Goal: Transaction & Acquisition: Purchase product/service

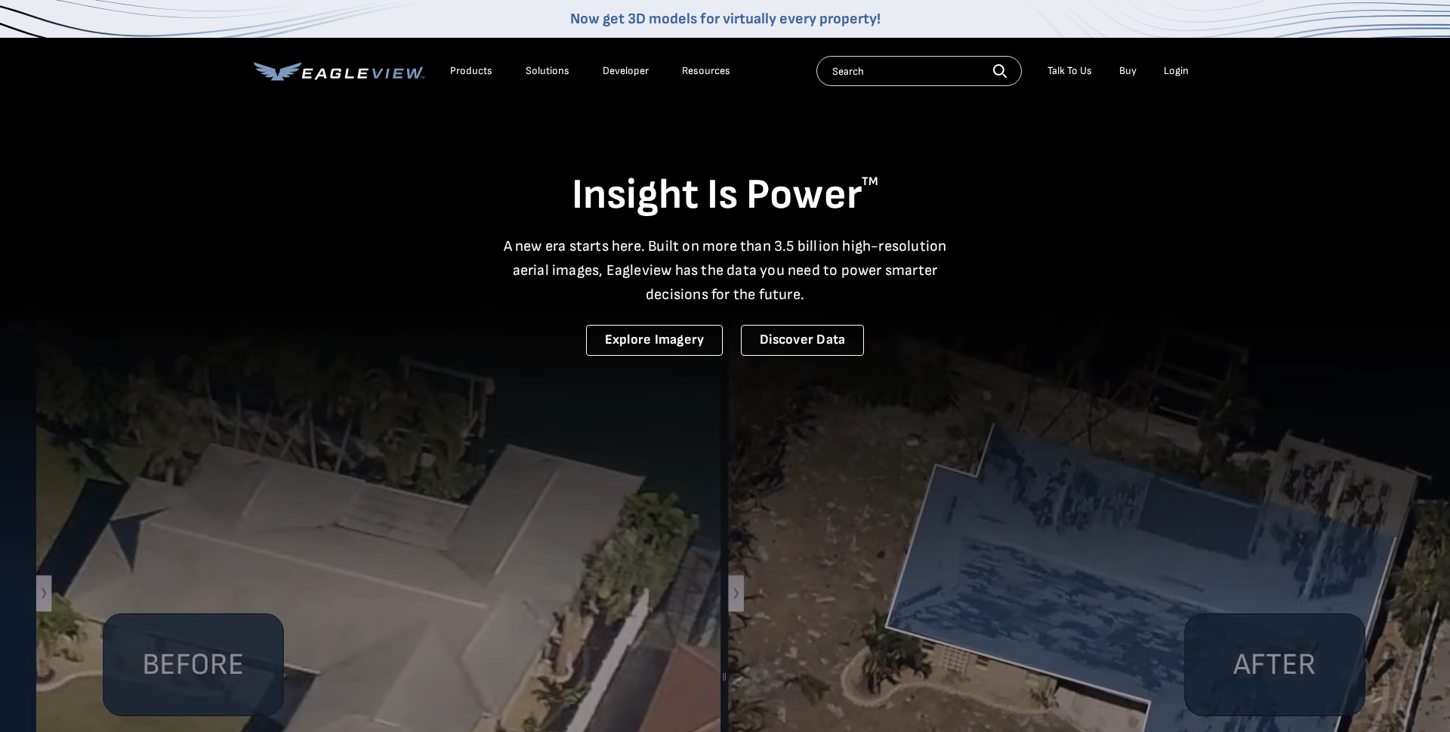
click at [1176, 75] on div "Login" at bounding box center [1176, 71] width 25 height 14
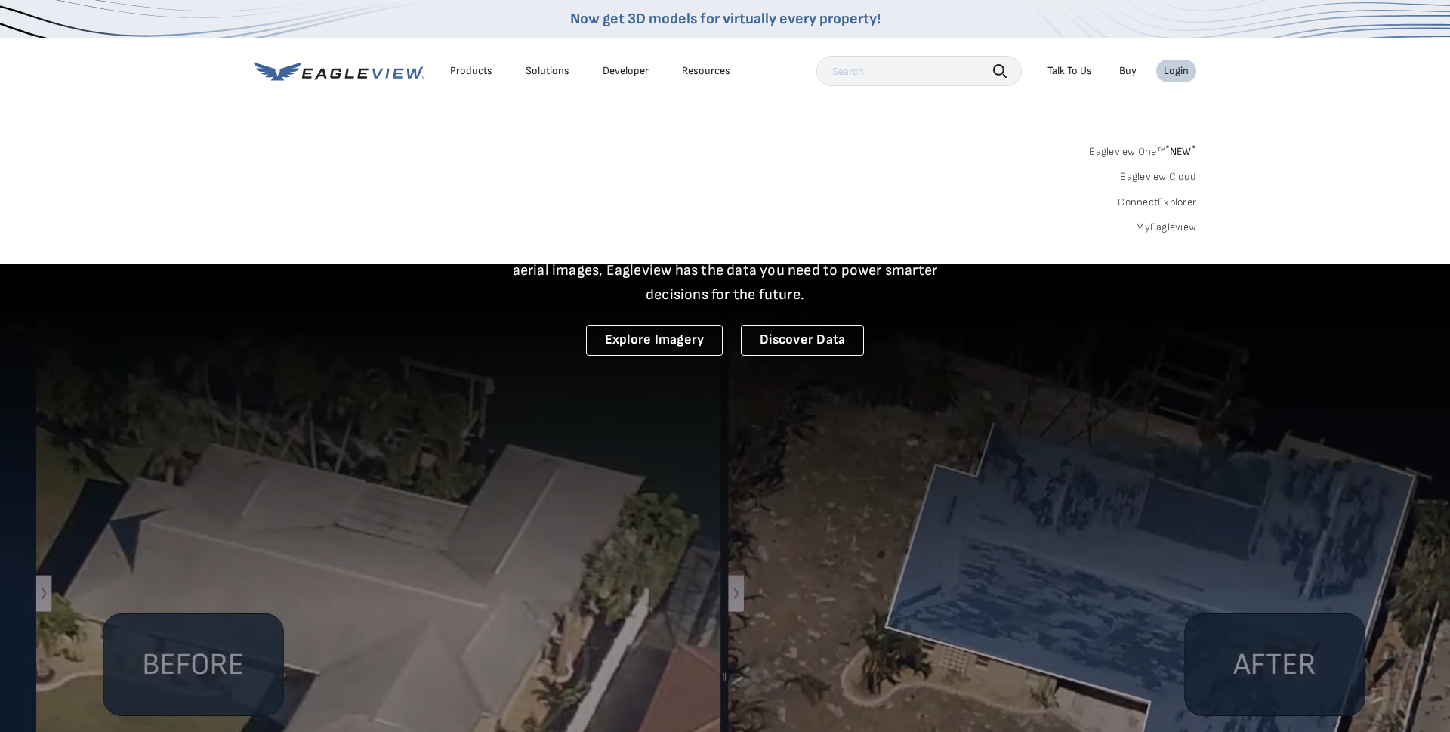
click at [1176, 220] on link "MyEagleview" at bounding box center [1166, 227] width 60 height 14
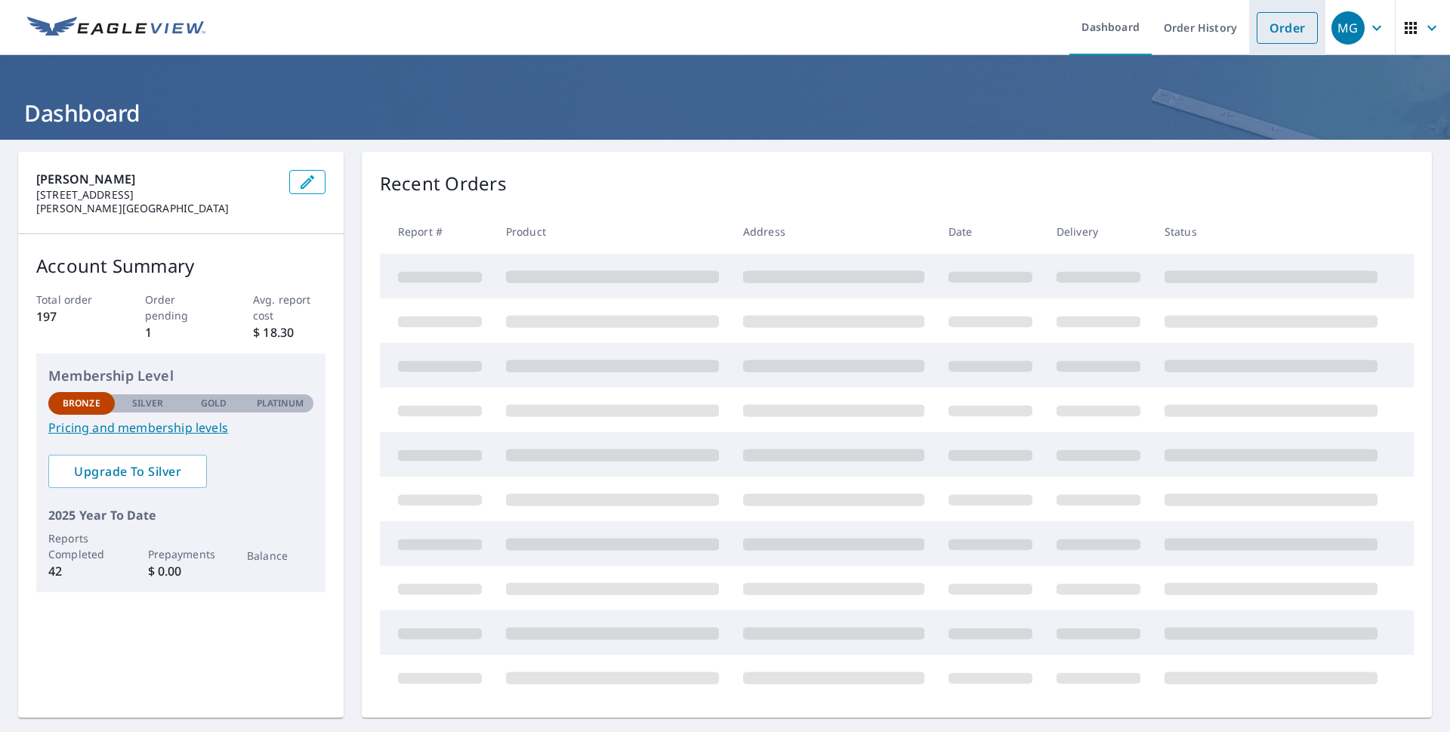
click at [1301, 30] on link "Order" at bounding box center [1287, 28] width 61 height 32
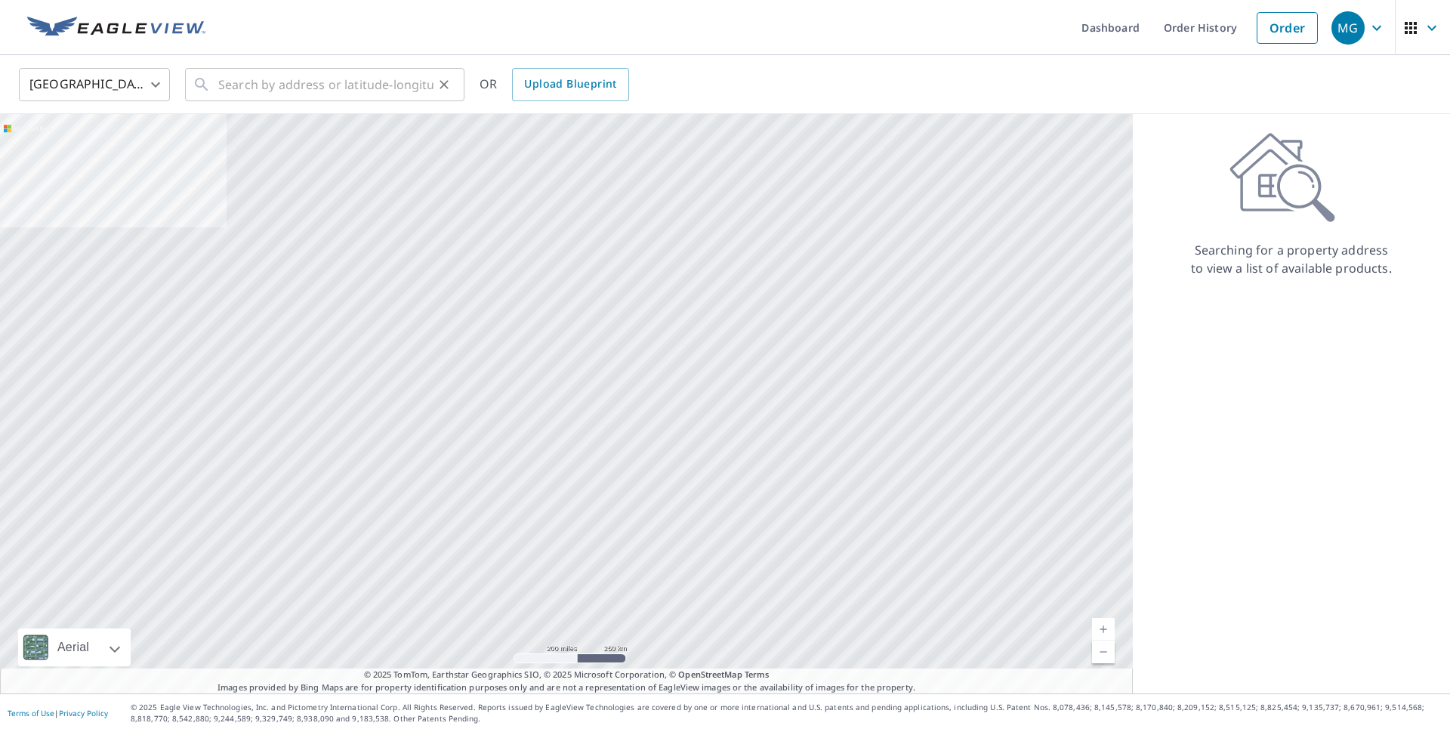
click at [281, 82] on input "text" at bounding box center [325, 84] width 215 height 42
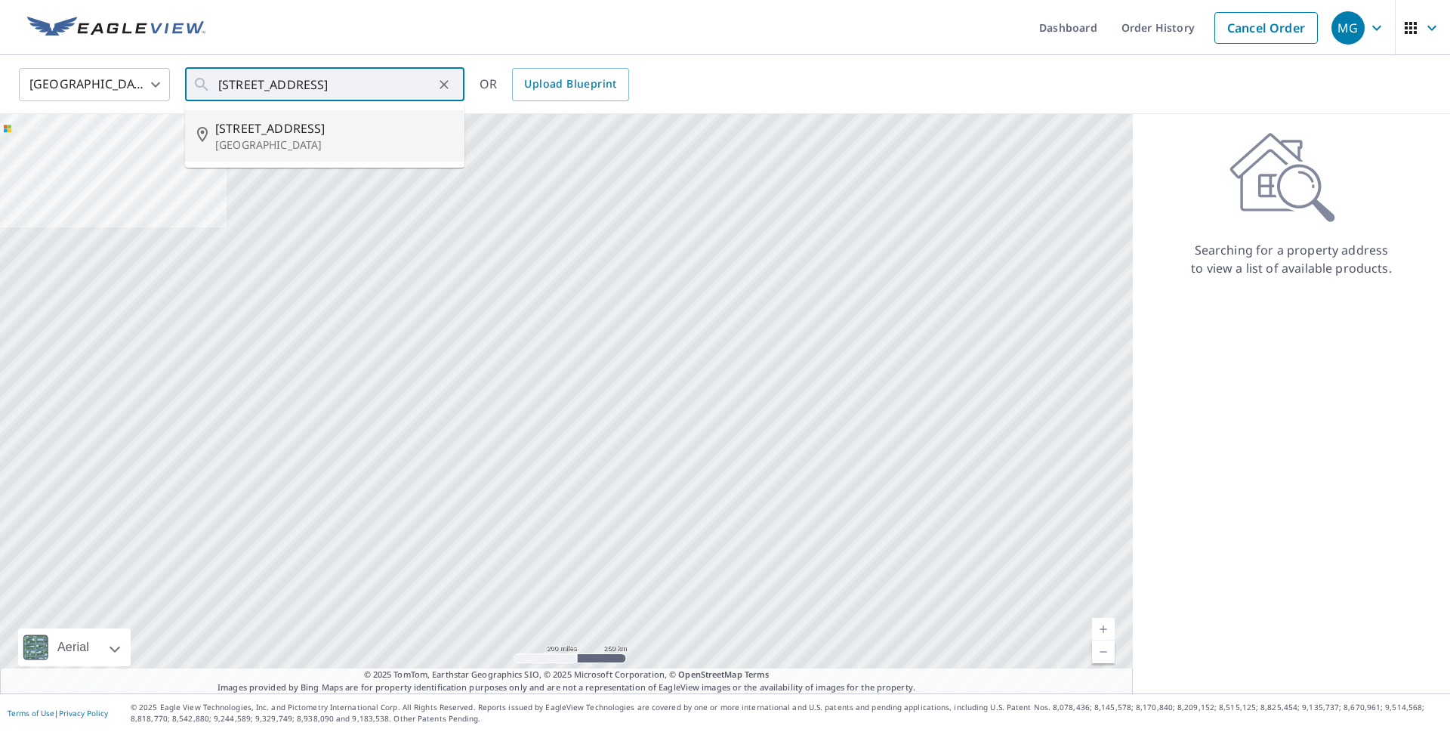
click at [277, 131] on span "[STREET_ADDRESS]" at bounding box center [333, 128] width 237 height 18
type input "[STREET_ADDRESS]"
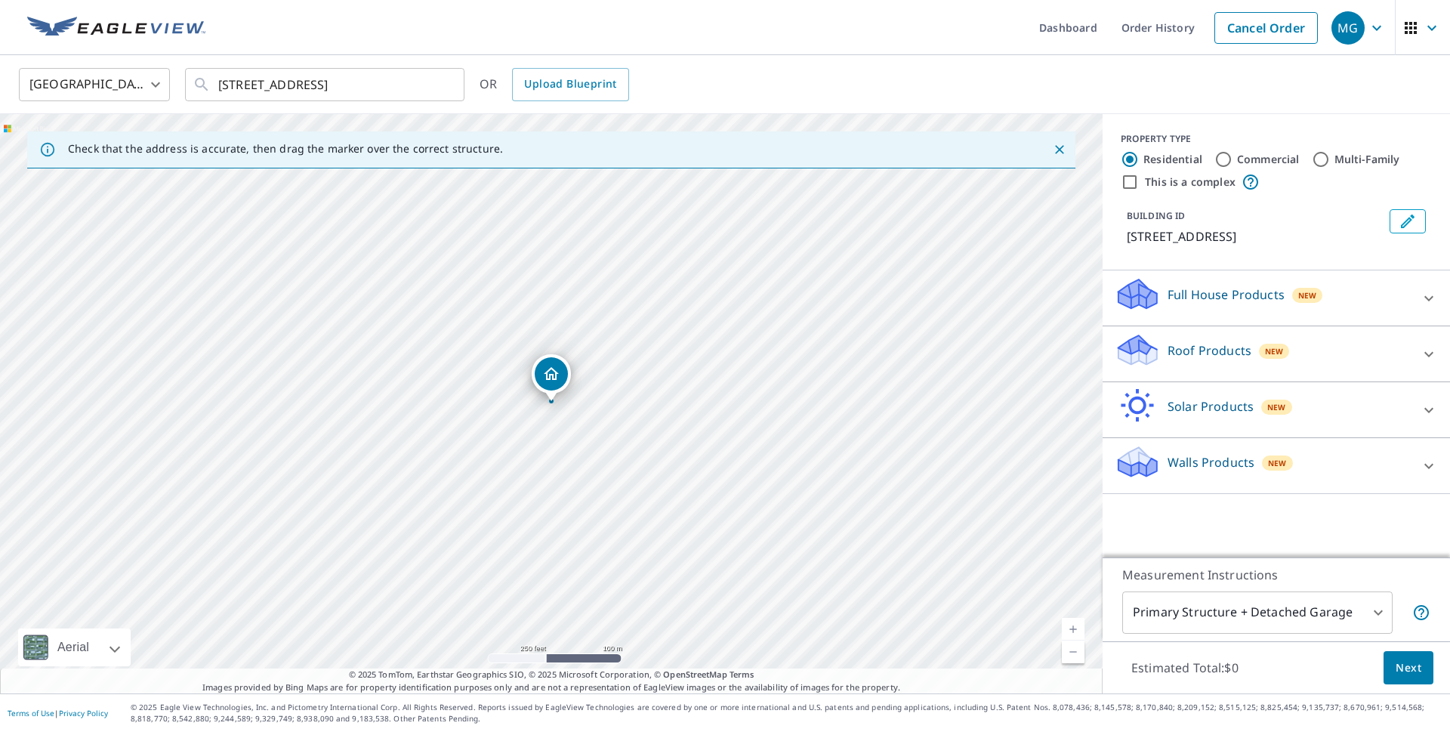
click at [1210, 347] on p "Roof Products" at bounding box center [1209, 350] width 84 height 18
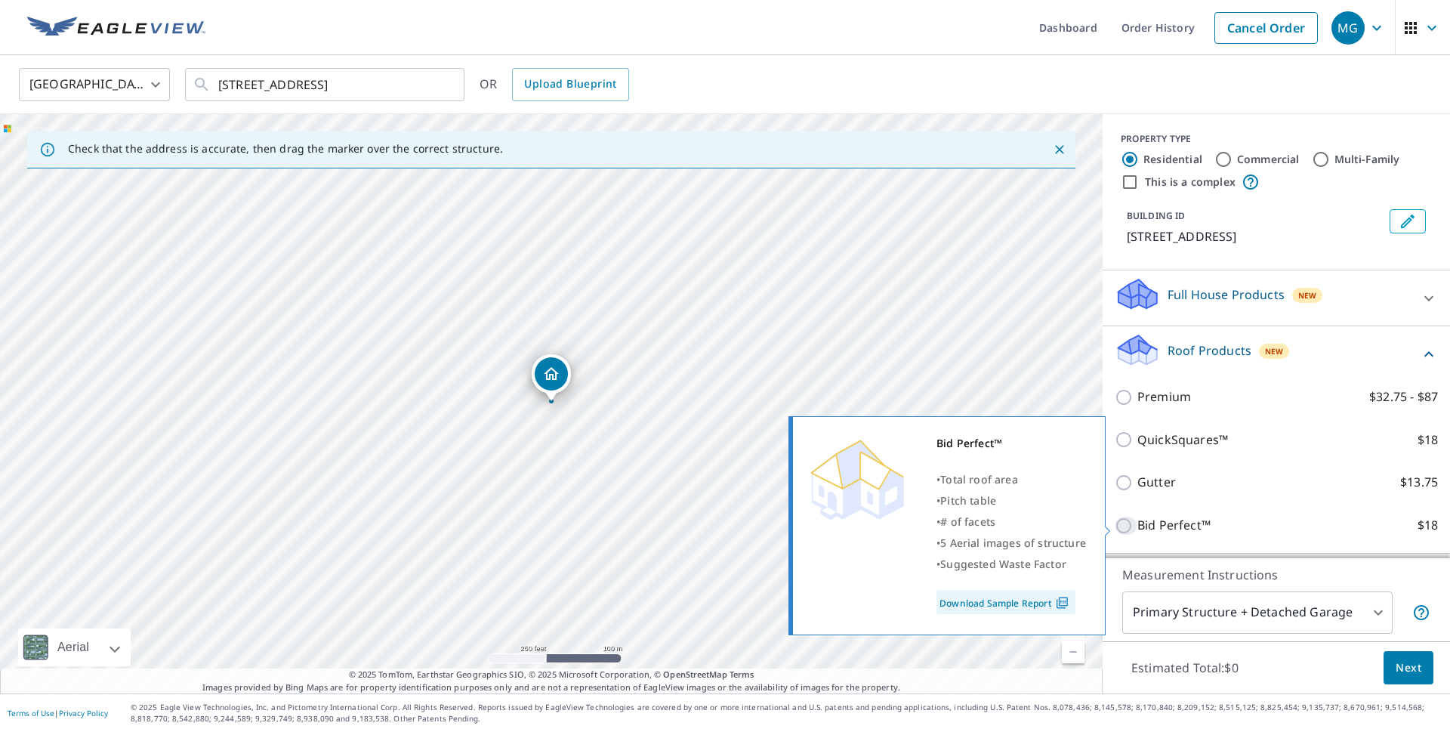
click at [1127, 526] on input "Bid Perfect™ $18" at bounding box center [1126, 525] width 23 height 18
checkbox input "true"
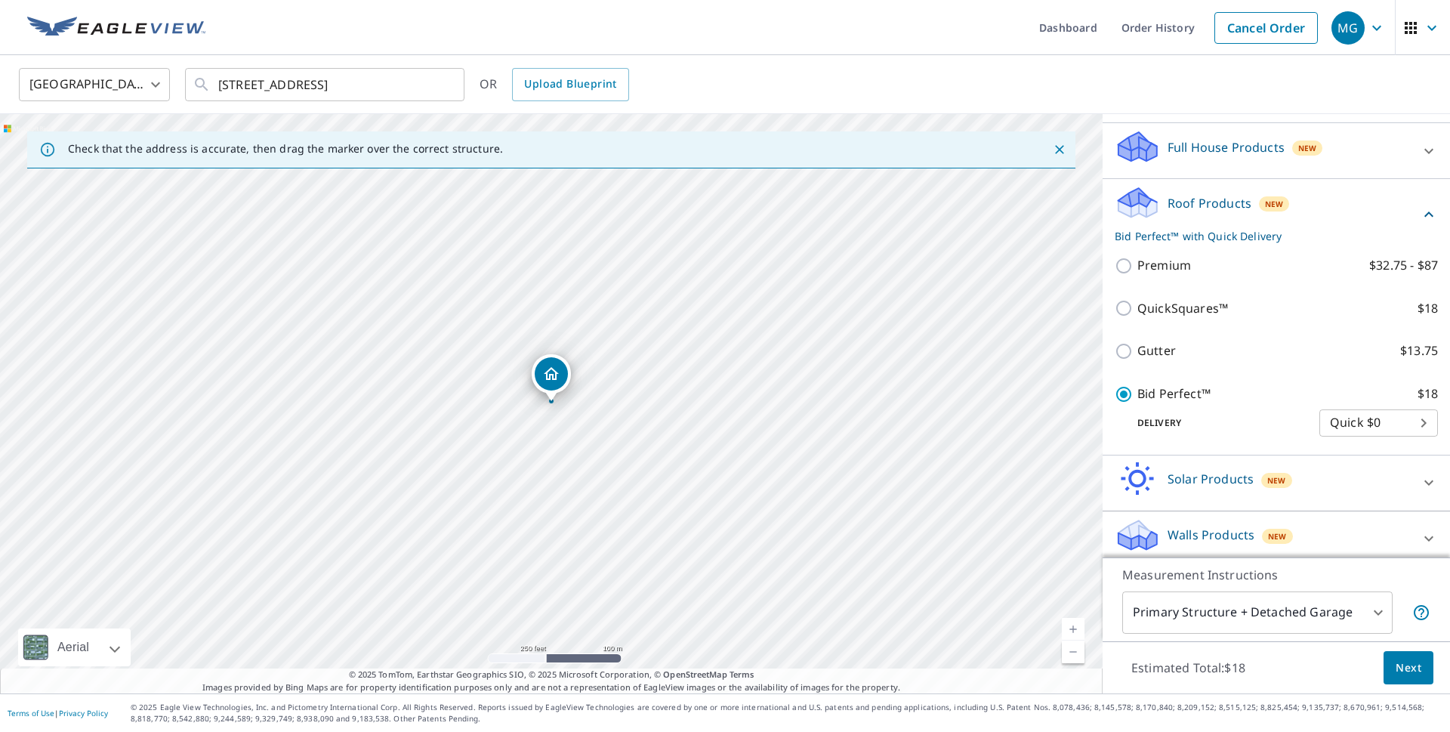
scroll to position [157, 0]
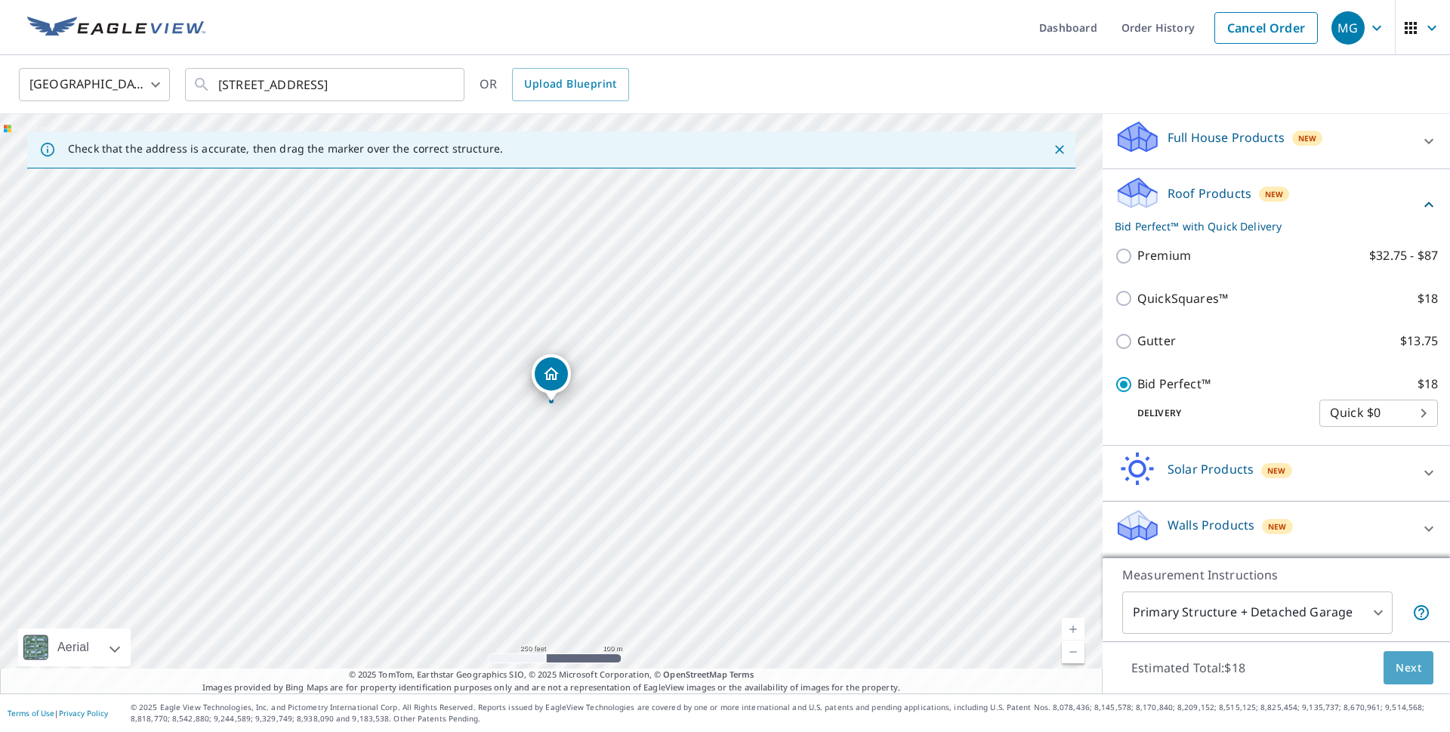
click at [1409, 673] on span "Next" at bounding box center [1408, 667] width 26 height 19
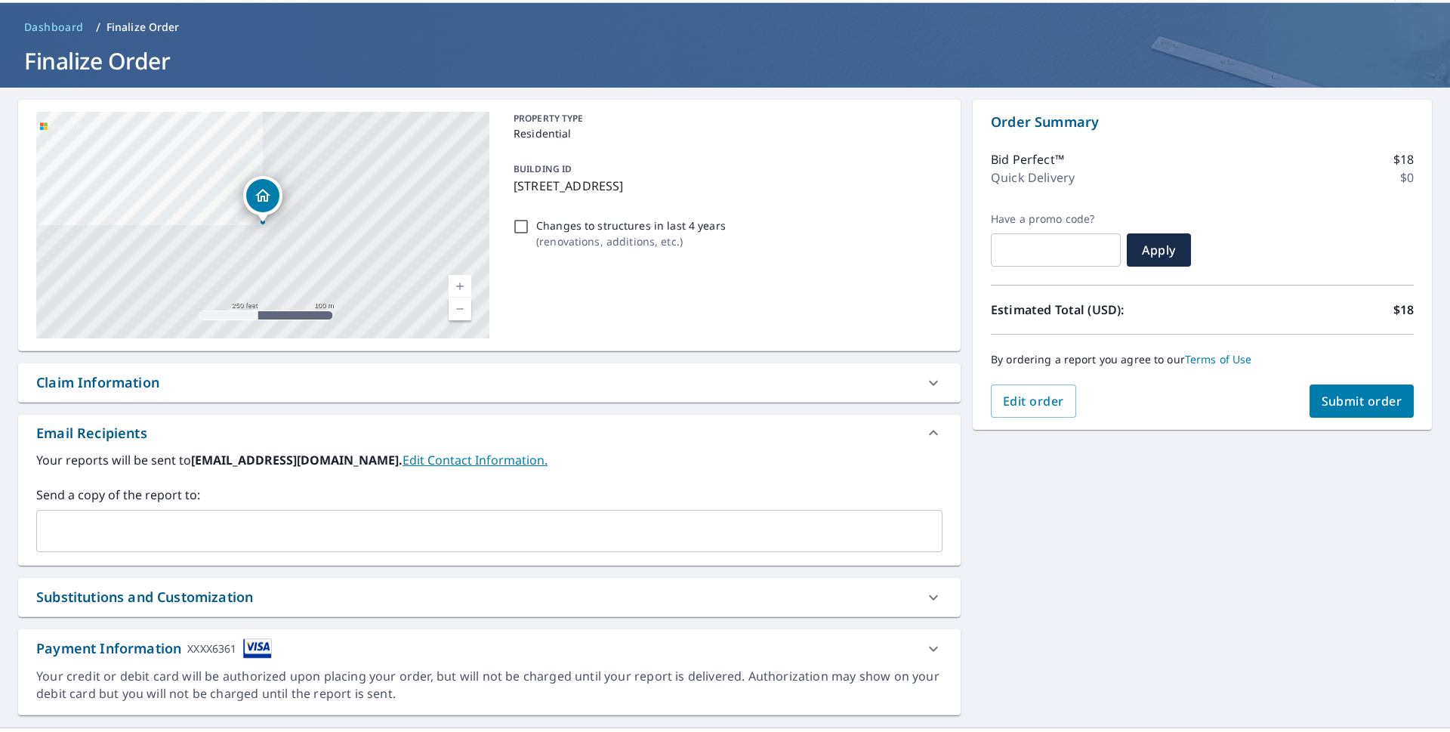
scroll to position [86, 0]
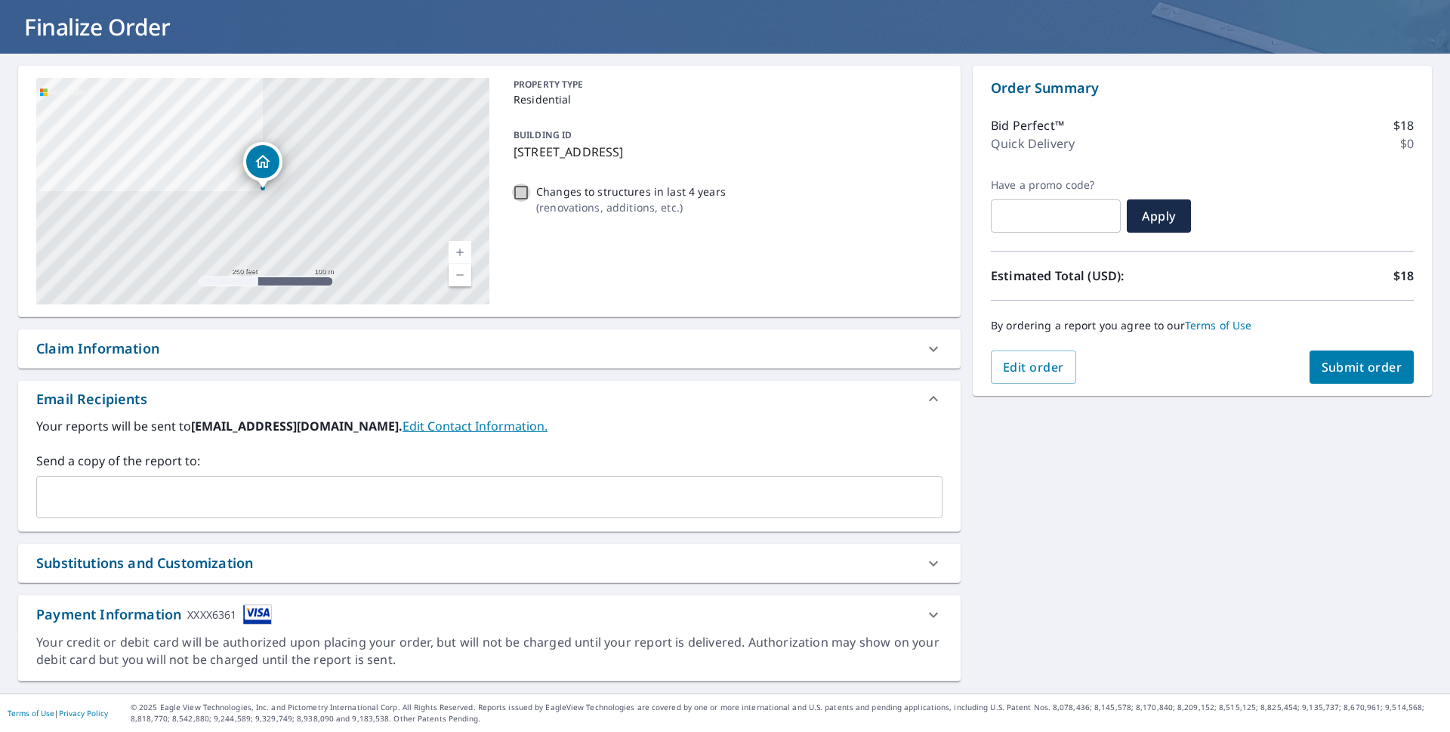
click at [524, 196] on input "Changes to structures in last 4 years ( renovations, additions, etc. )" at bounding box center [521, 192] width 18 height 18
checkbox input "true"
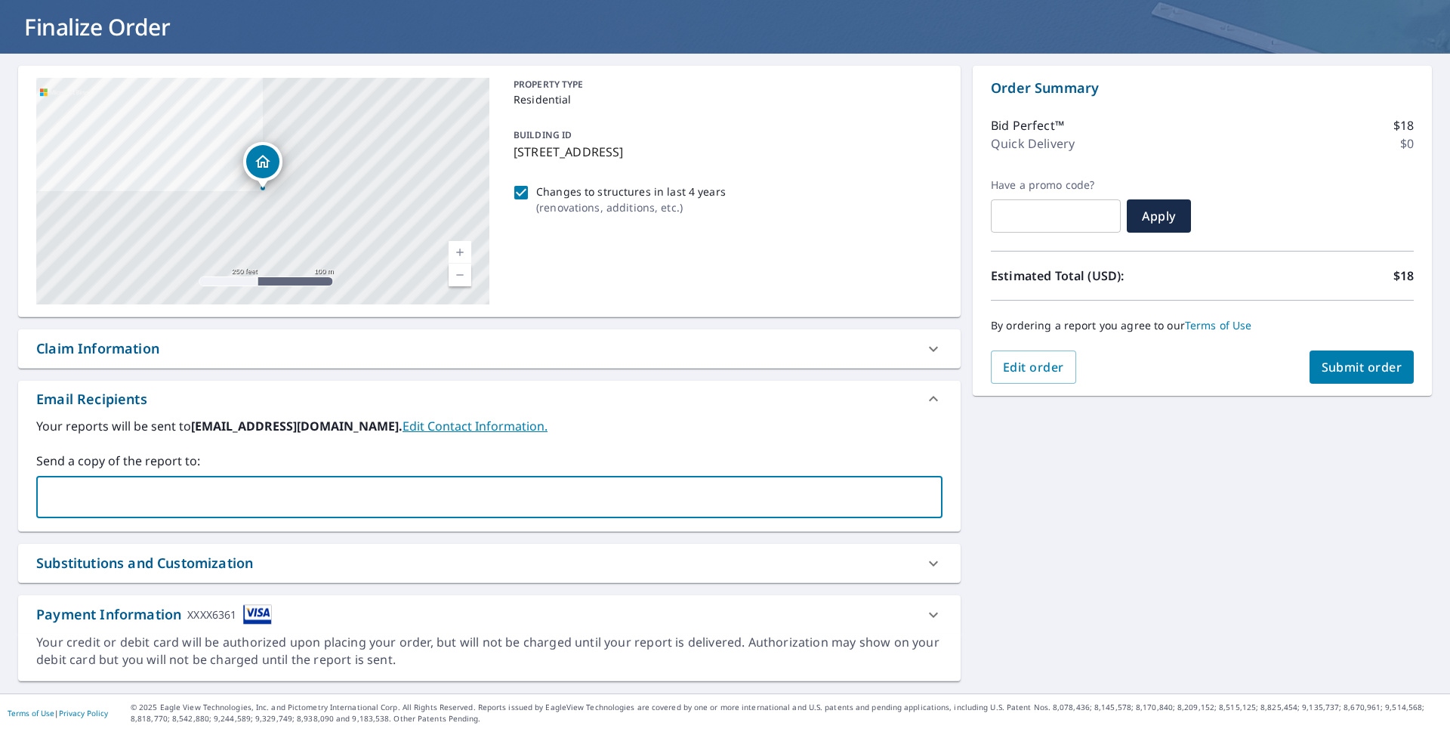
click at [131, 501] on input "text" at bounding box center [478, 497] width 870 height 29
type input "miriamgro2013@gmail.com"
drag, startPoint x: 942, startPoint y: 611, endPoint x: 934, endPoint y: 615, distance: 9.1
click at [940, 612] on div at bounding box center [933, 615] width 36 height 36
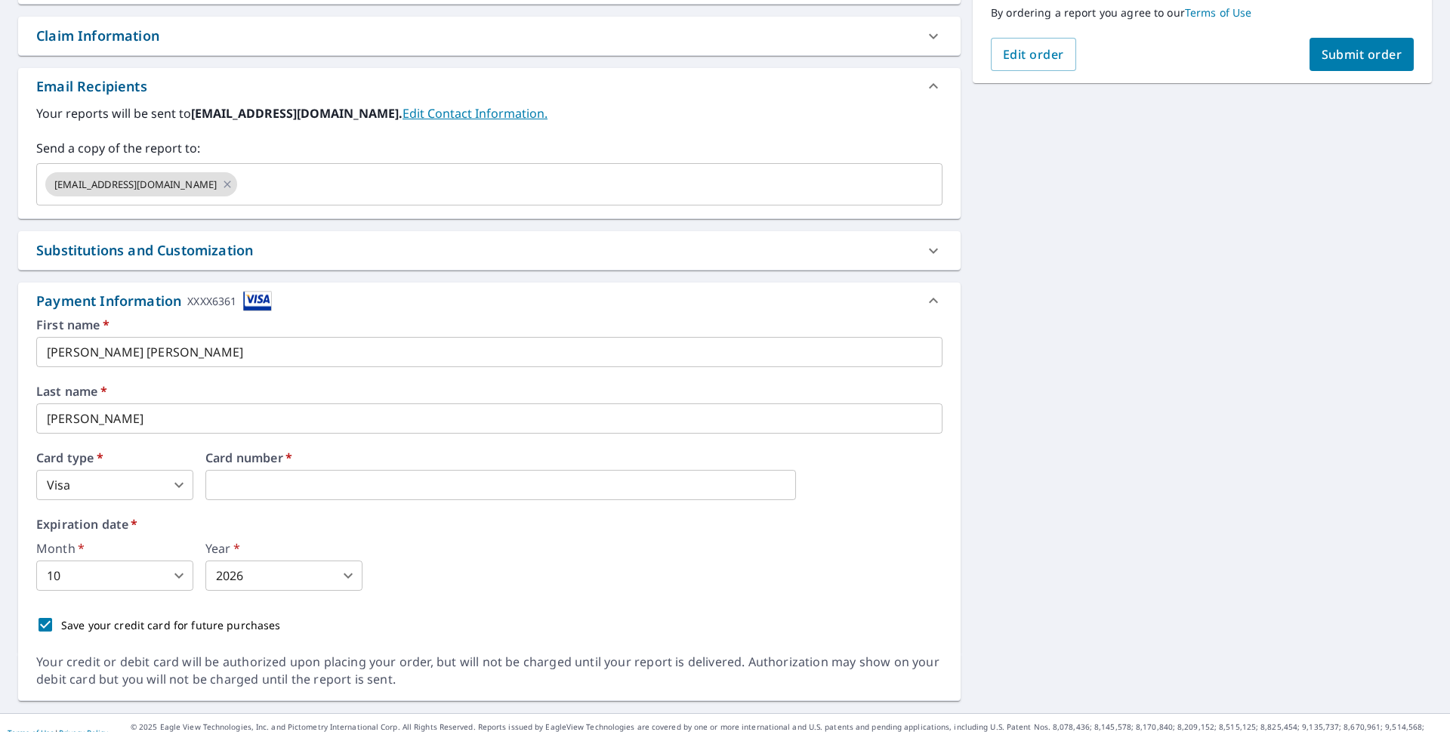
scroll to position [418, 0]
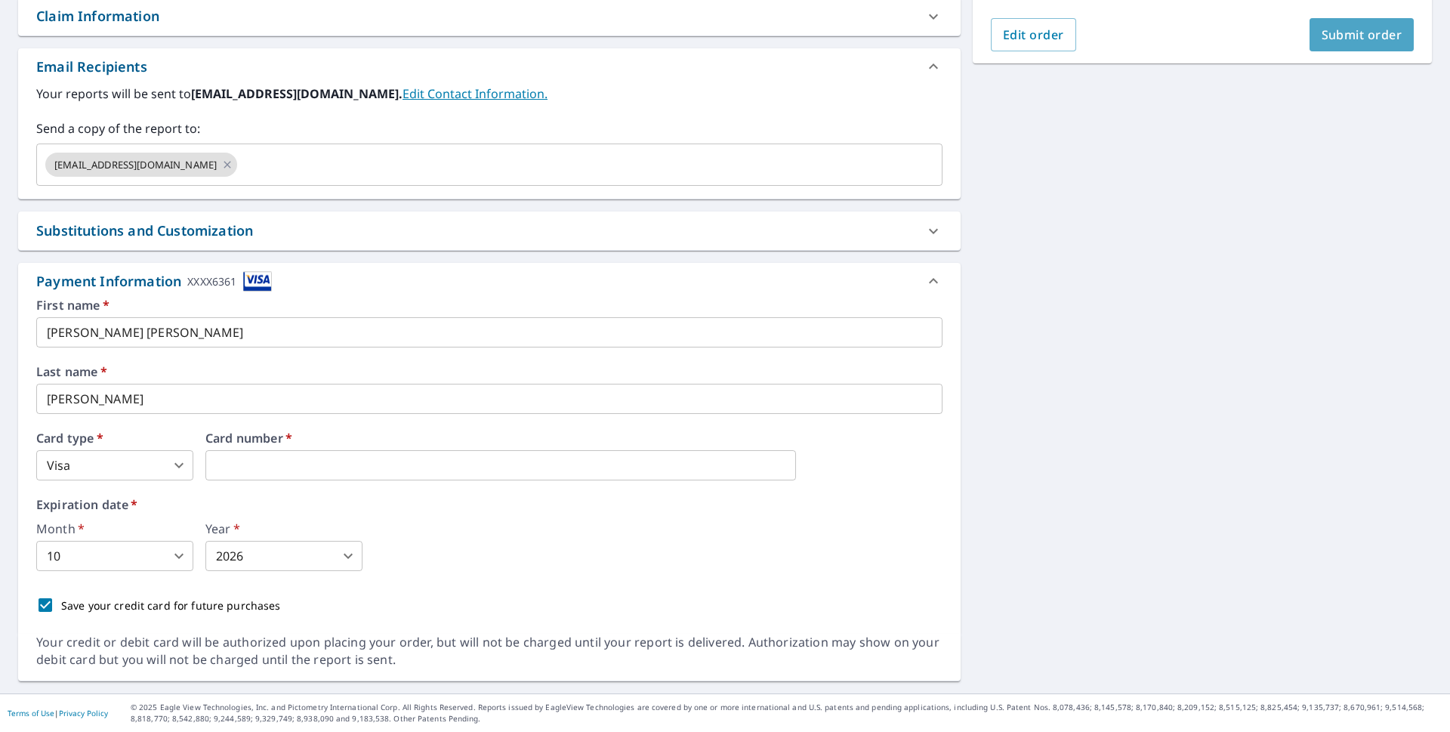
click at [1363, 36] on span "Submit order" at bounding box center [1361, 34] width 81 height 17
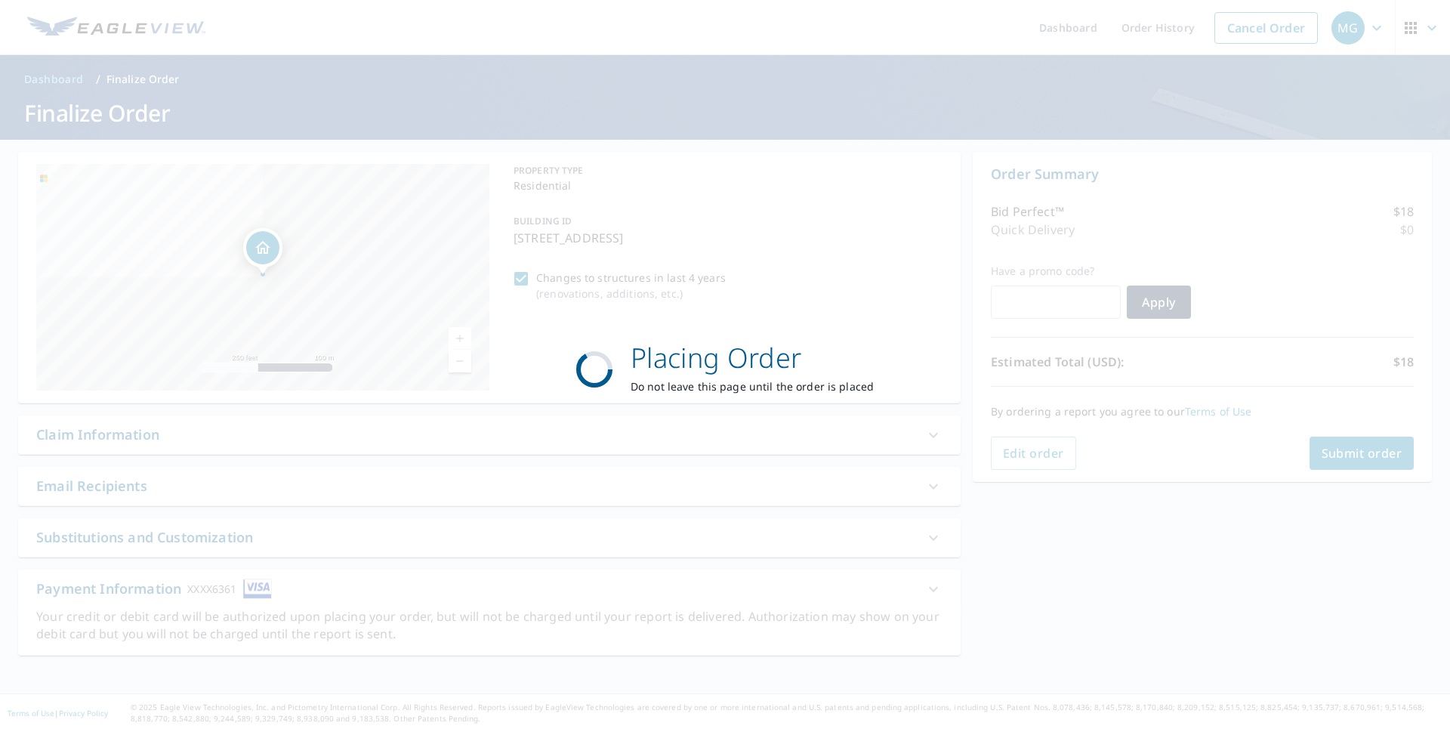
scroll to position [0, 0]
